Goal: Task Accomplishment & Management: Manage account settings

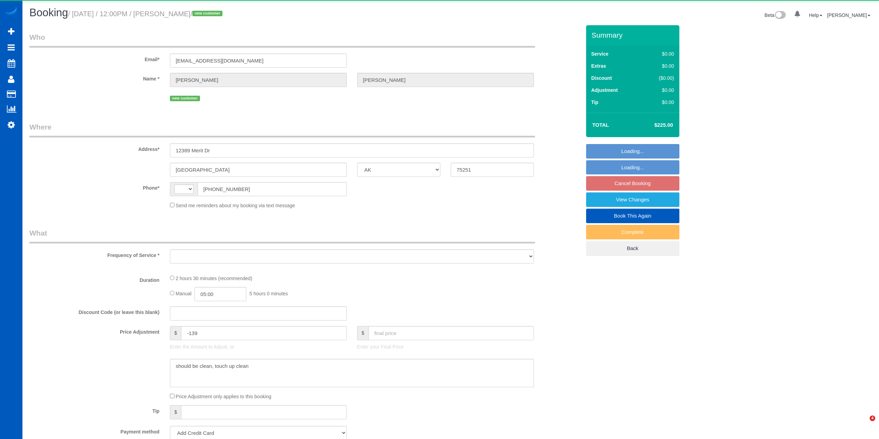
select select "[GEOGRAPHIC_DATA]"
select select "string:fspay-c12a1377-7015-4bc6-aaf6-46e9d7d17dab"
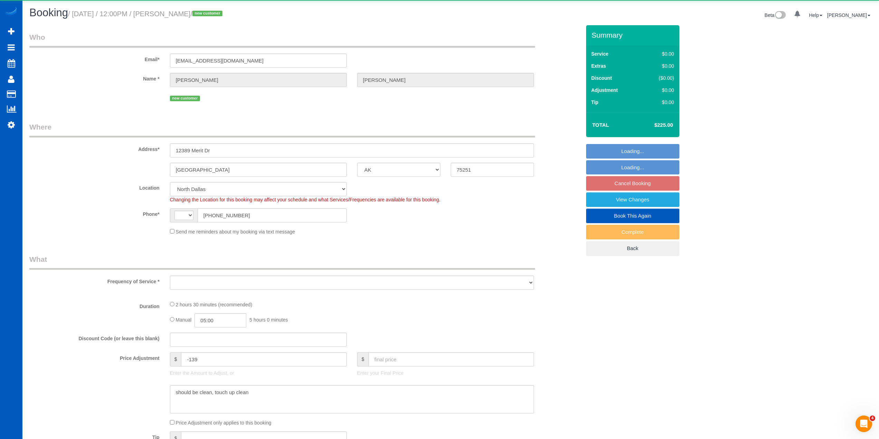
select select "string:US"
select select "object:928"
select select "199"
select select "spot1"
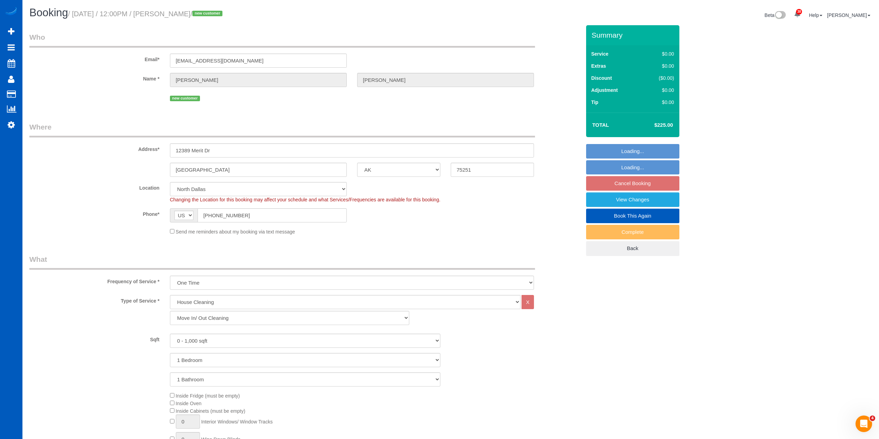
select select "object:1076"
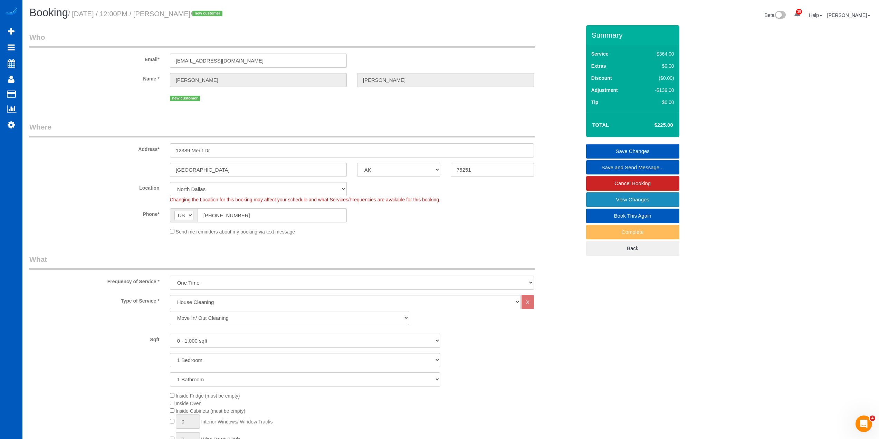
click at [633, 201] on link "View Changes" at bounding box center [632, 199] width 93 height 14
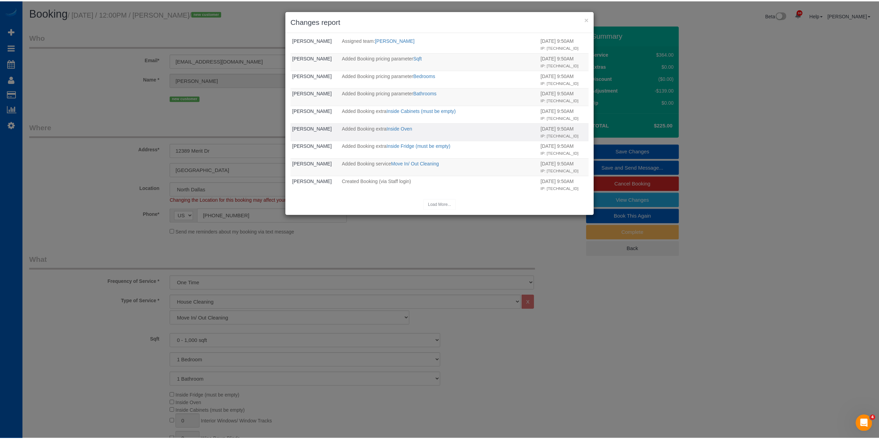
scroll to position [116, 0]
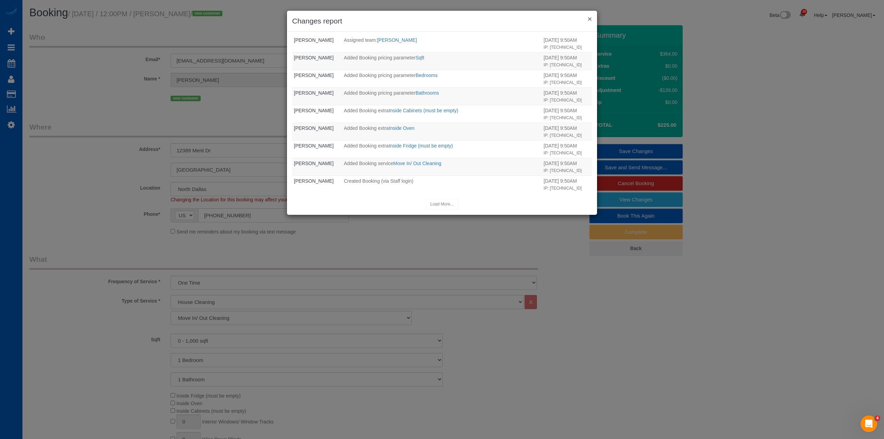
click at [589, 20] on button "×" at bounding box center [590, 18] width 4 height 7
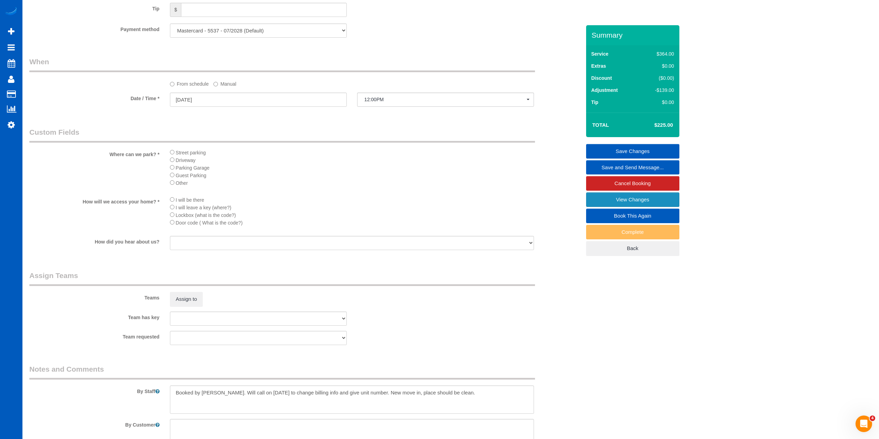
scroll to position [669, 0]
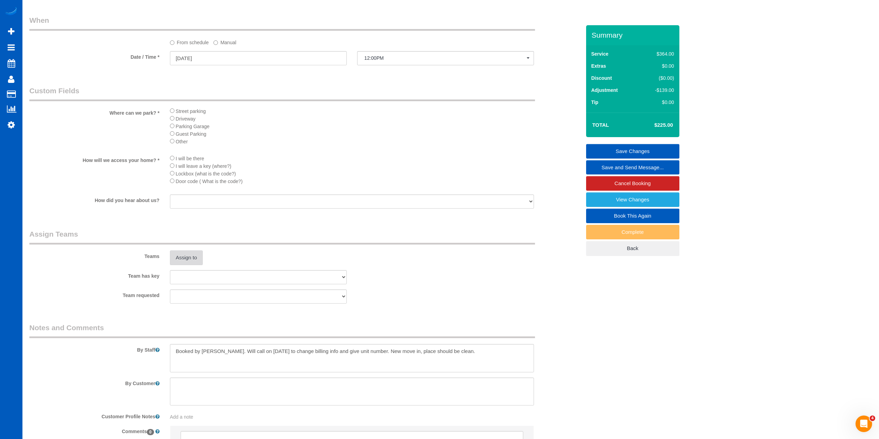
click at [193, 257] on button "Assign to" at bounding box center [186, 257] width 33 height 14
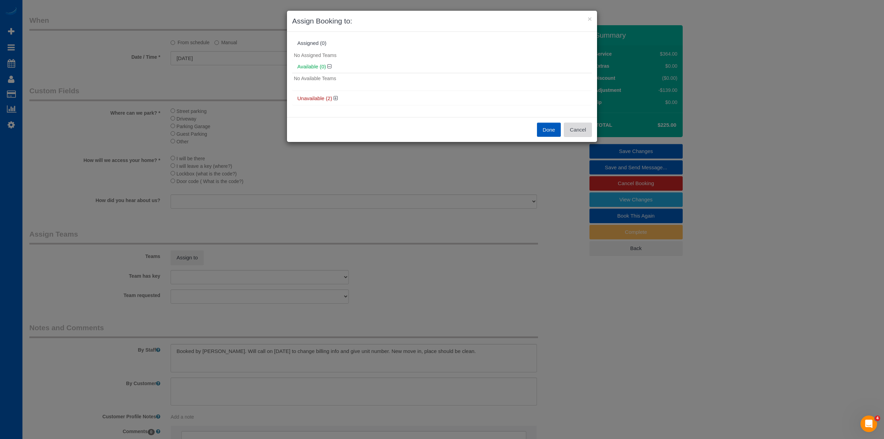
click at [583, 127] on button "Cancel" at bounding box center [578, 130] width 28 height 14
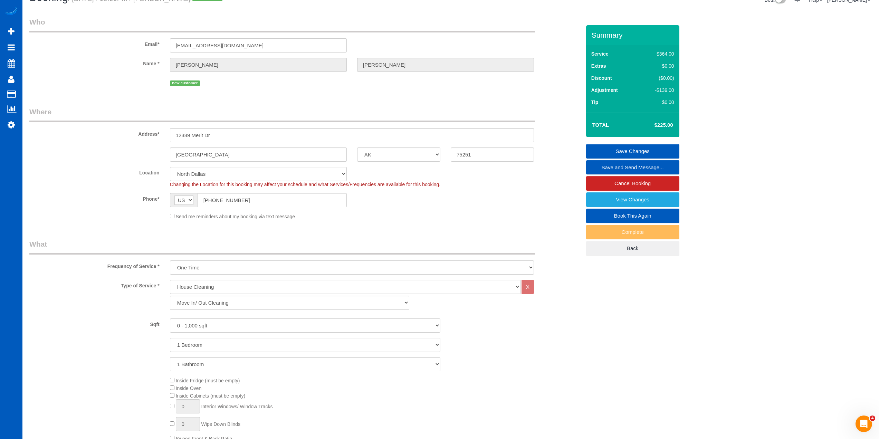
scroll to position [0, 0]
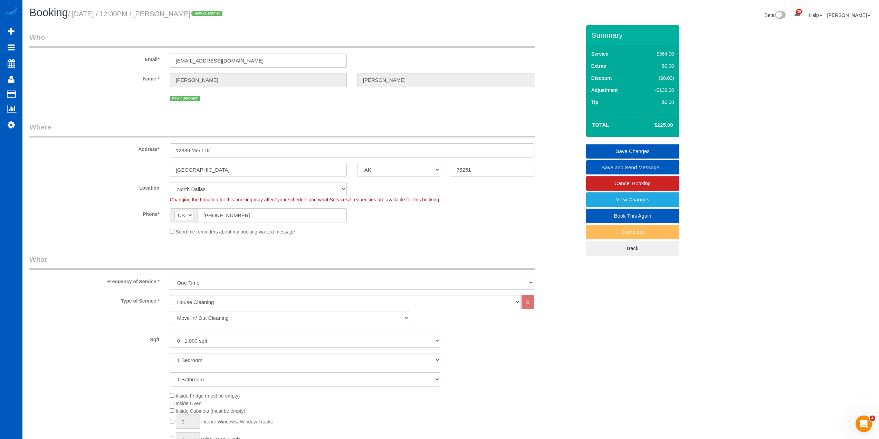
click at [341, 201] on span "Changing the Location for this booking may affect your schedule and what Servic…" at bounding box center [305, 200] width 270 height 6
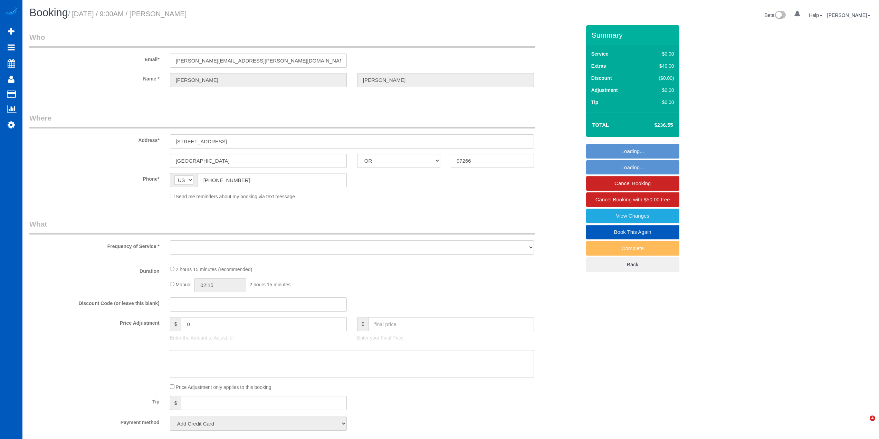
select select "OR"
select select "object:811"
select select "string:fspay-6921189b-3678-45ff-a5f5-fa73d8c88eea"
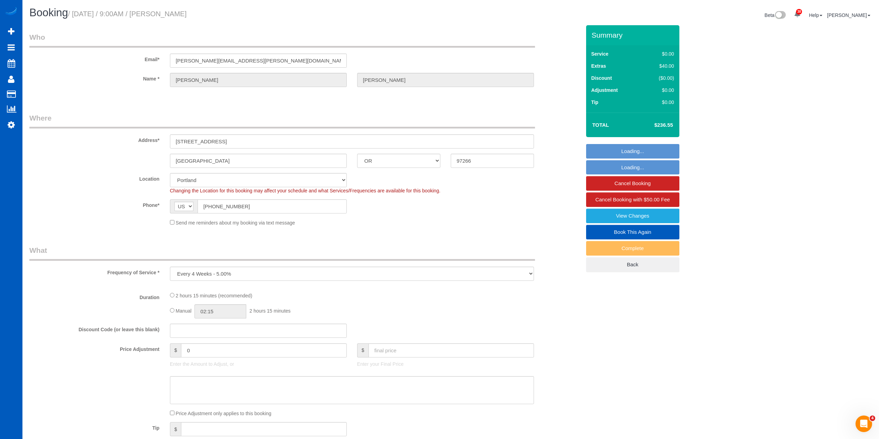
select select "object:983"
select select "199"
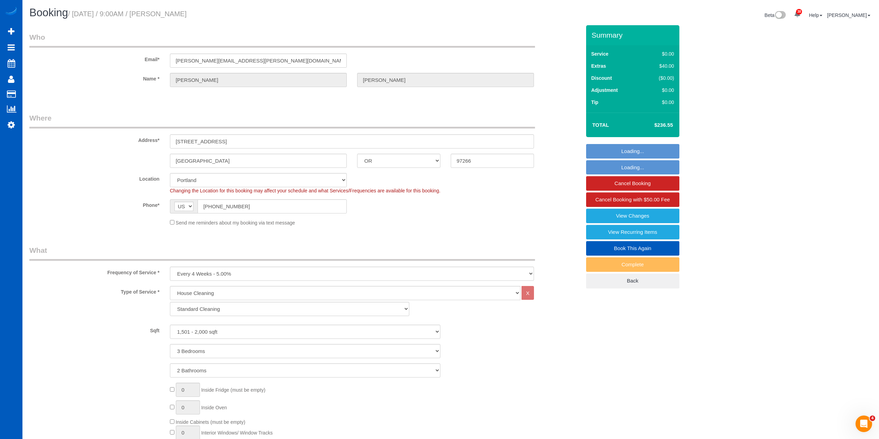
select select "1501"
select select "3"
select select "2"
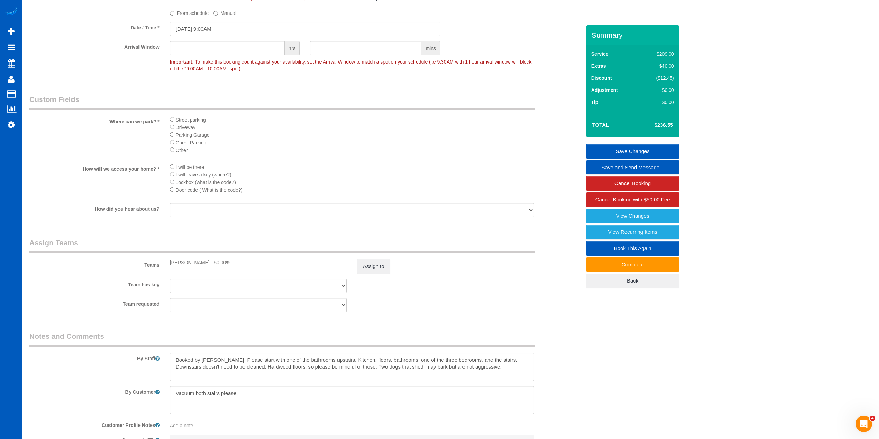
scroll to position [799, 0]
